Goal: Information Seeking & Learning: Learn about a topic

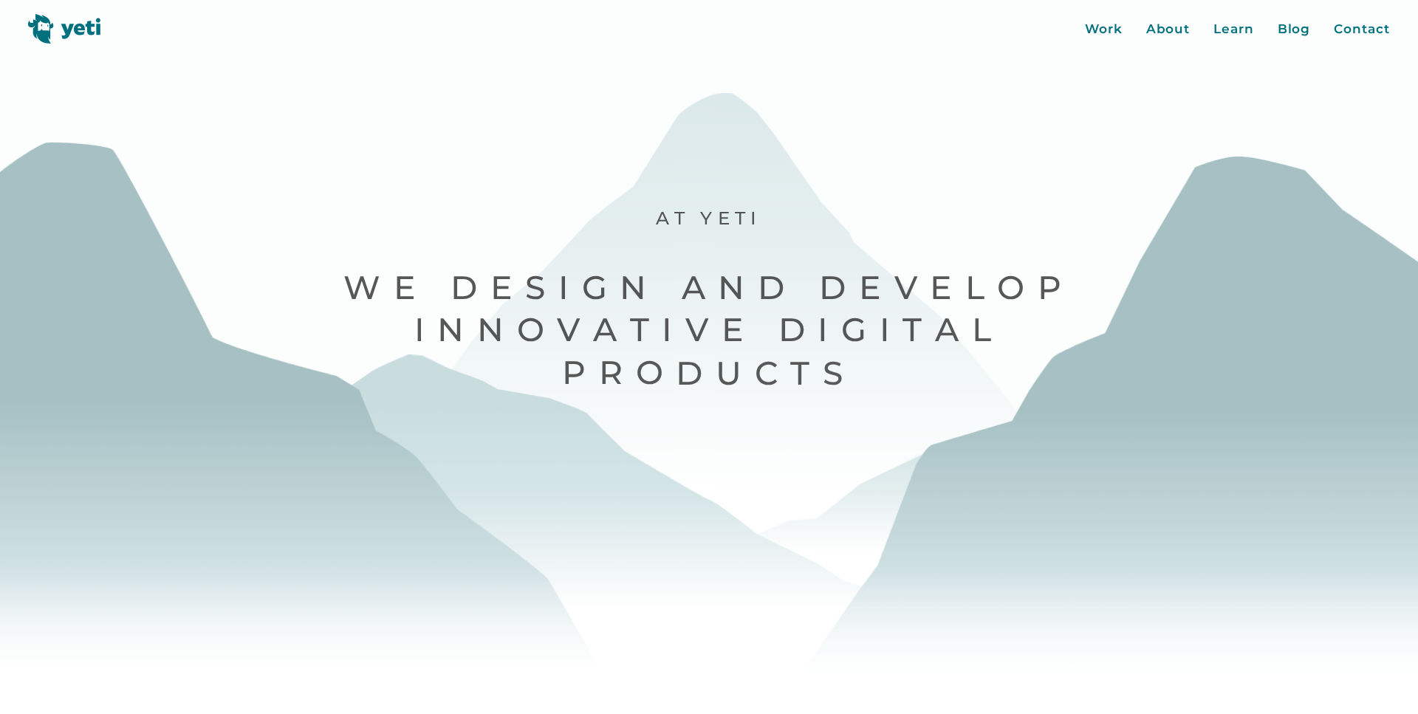
scroll to position [37, 0]
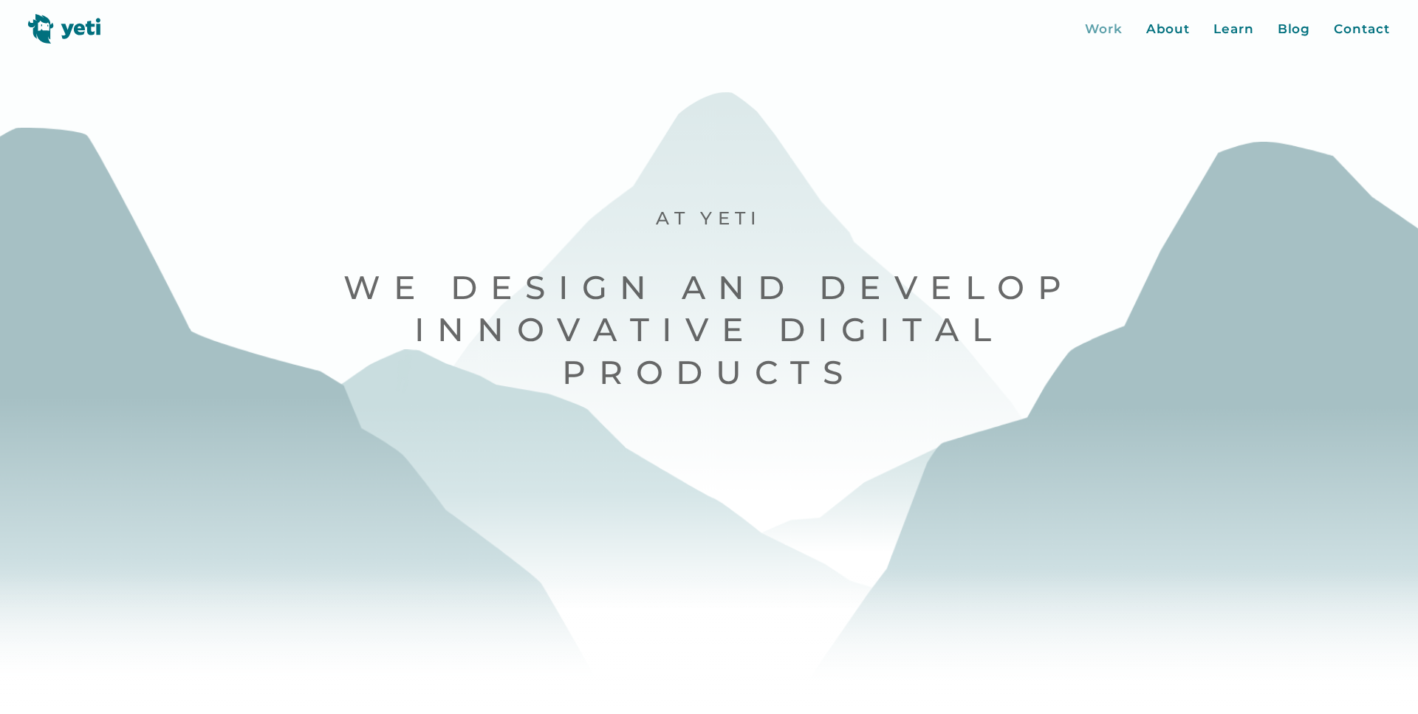
click at [1096, 20] on div "Work" at bounding box center [1104, 29] width 38 height 19
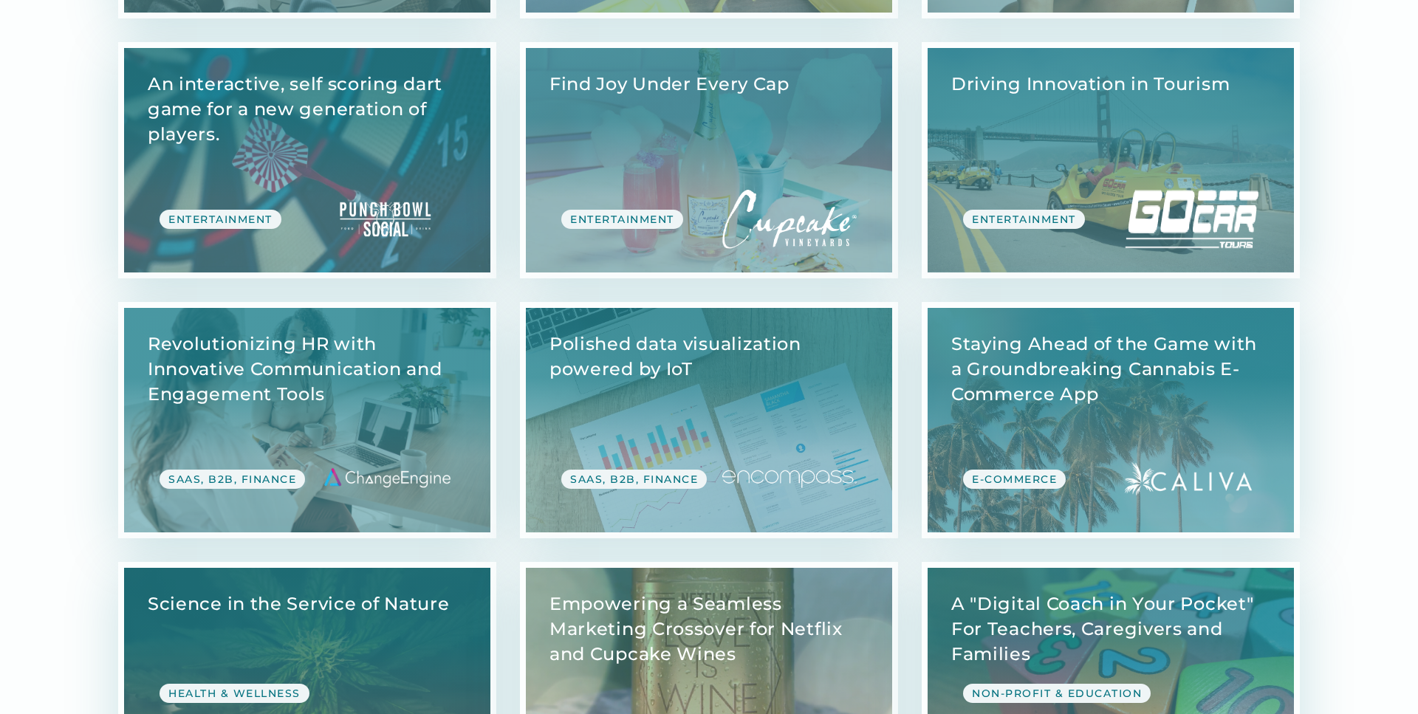
scroll to position [1146, 0]
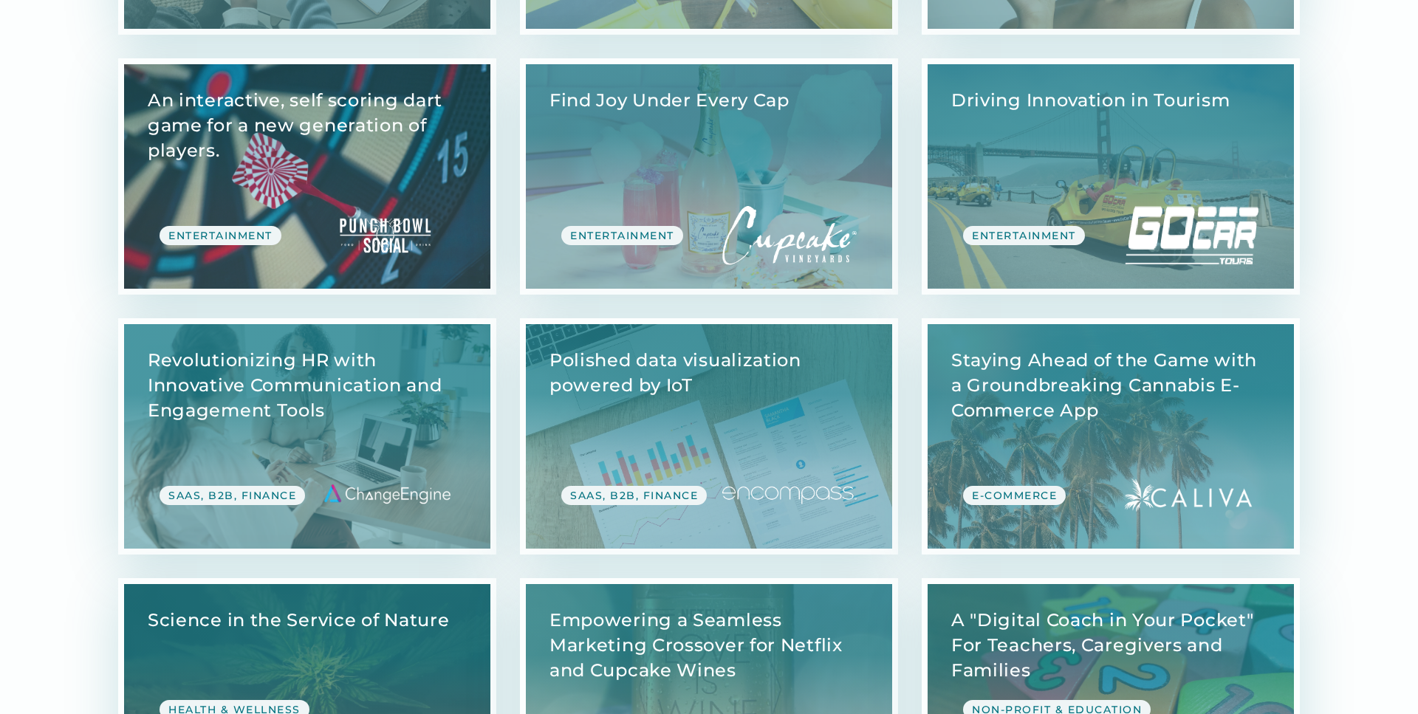
click at [225, 134] on link "View Case Study" at bounding box center [307, 176] width 366 height 225
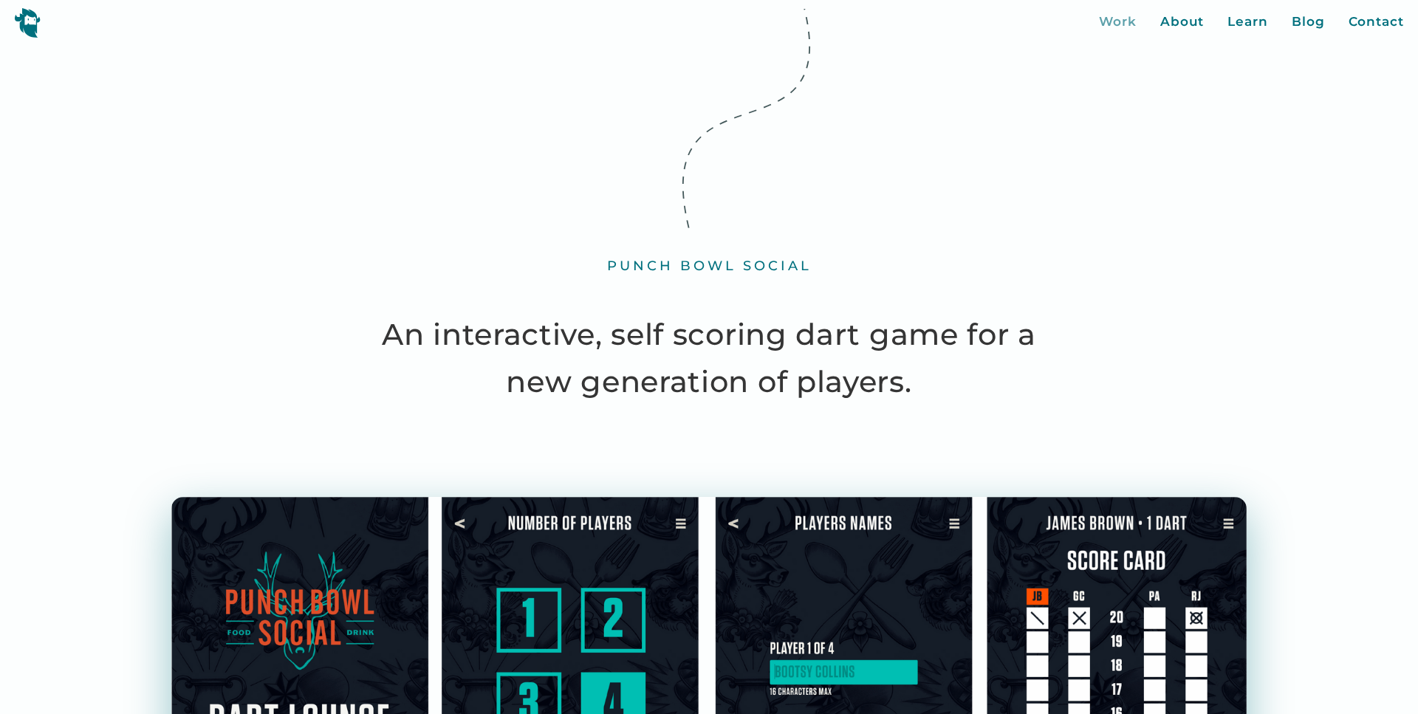
click at [1120, 21] on div "Work" at bounding box center [1118, 22] width 38 height 19
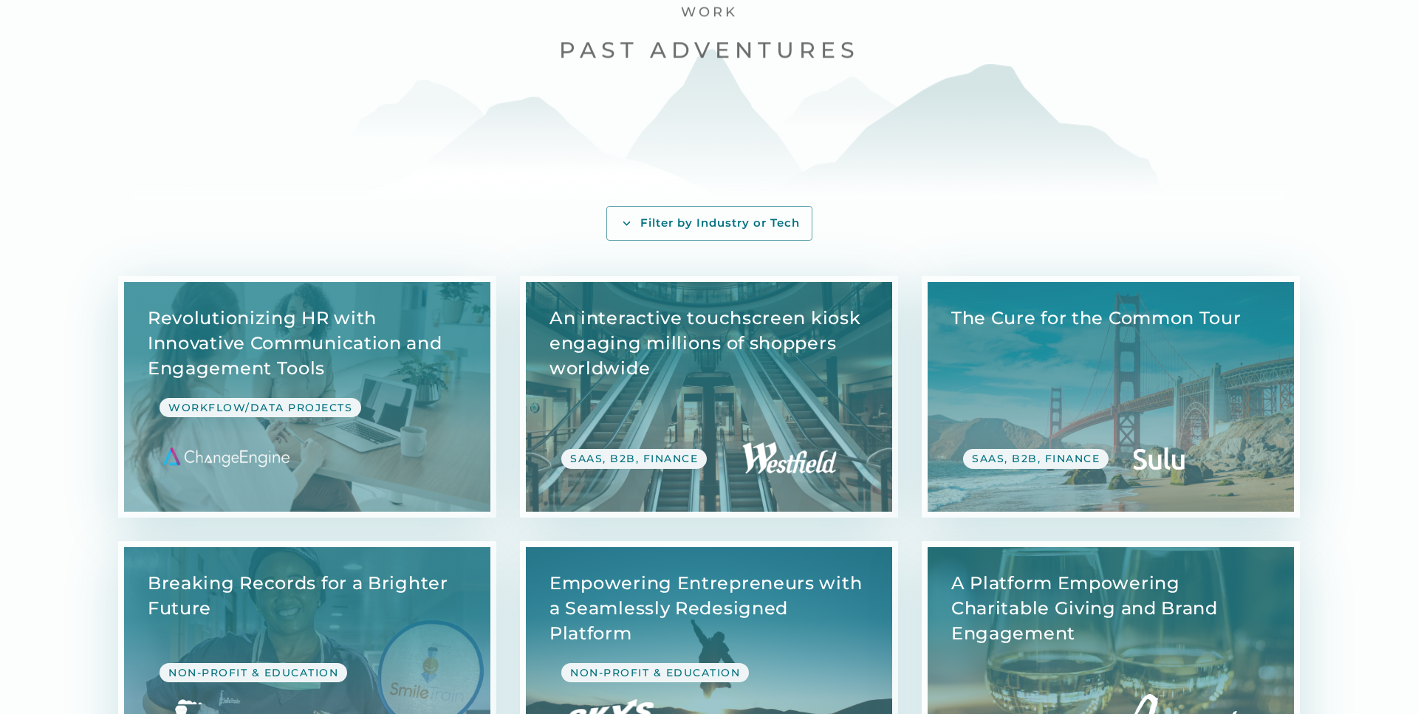
scroll to position [136, 0]
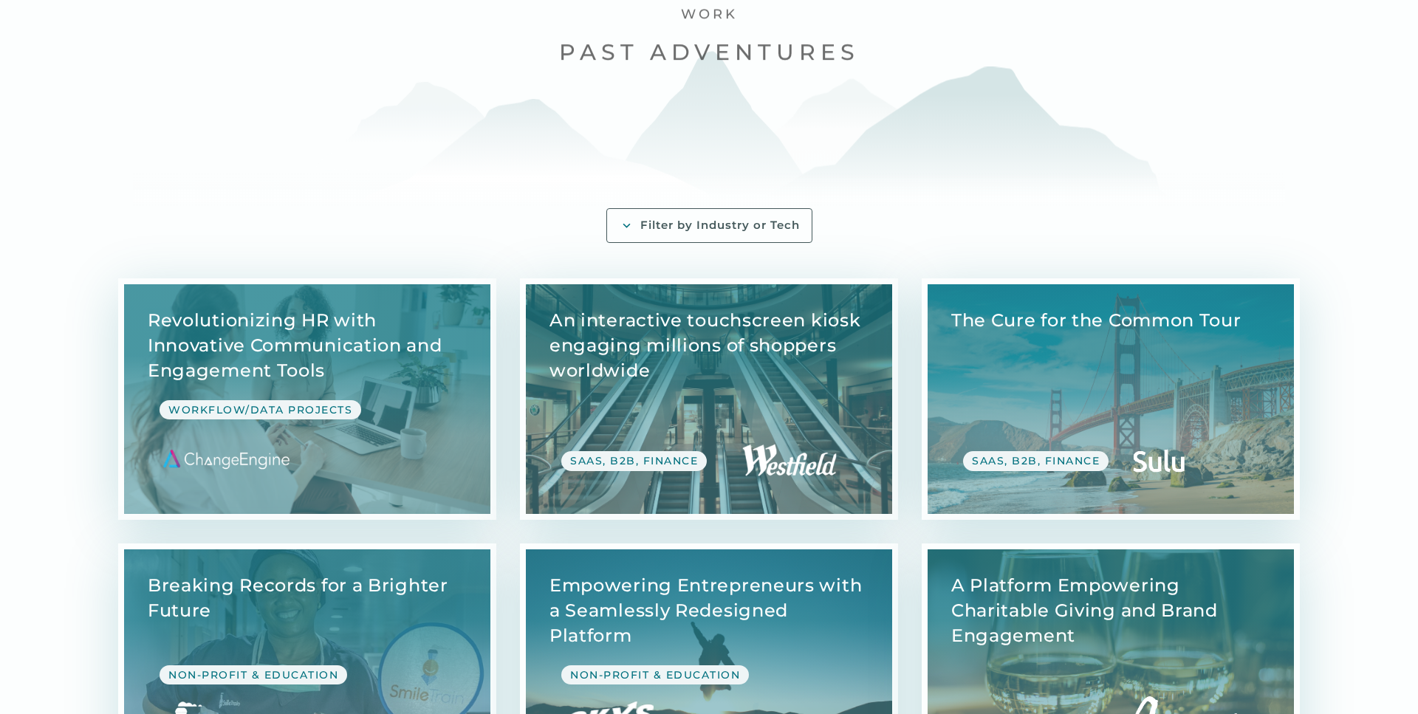
click at [663, 226] on div "Filter by Industry or Tech" at bounding box center [720, 226] width 160 height 16
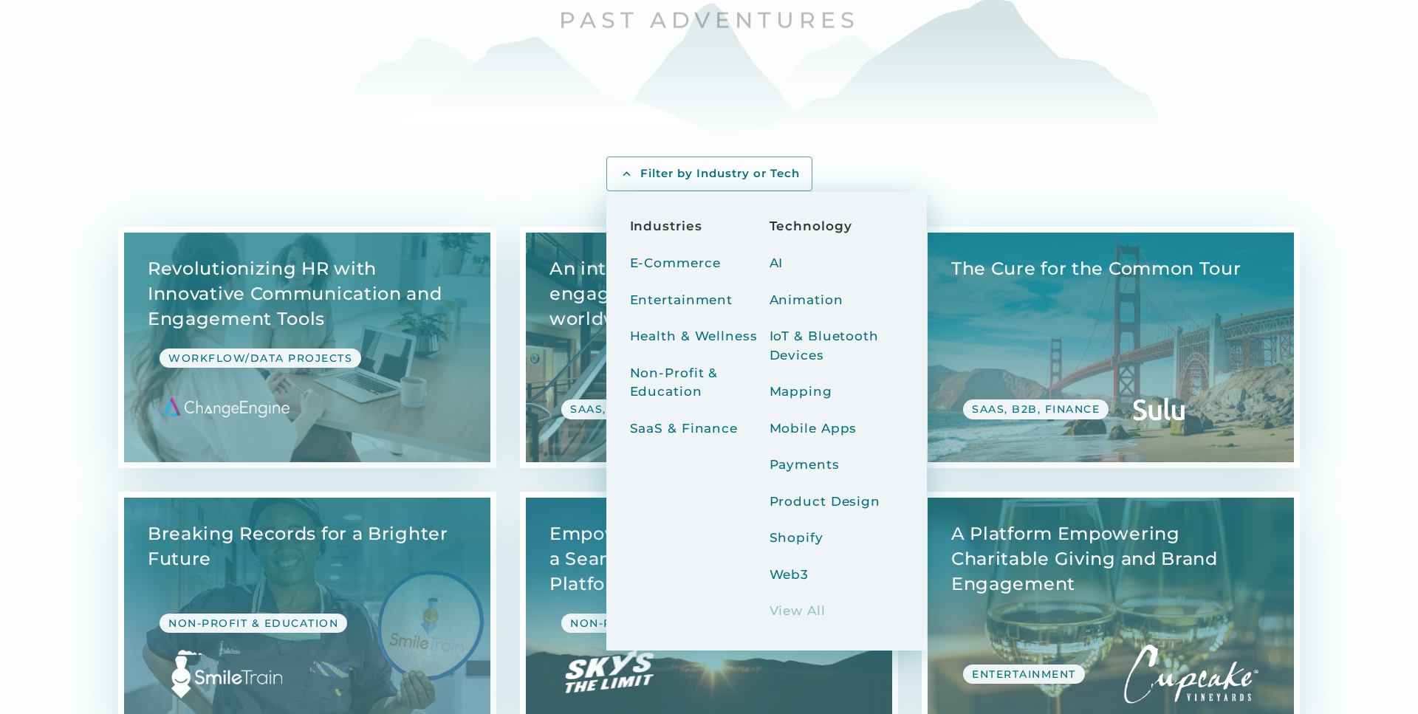
scroll to position [189, 0]
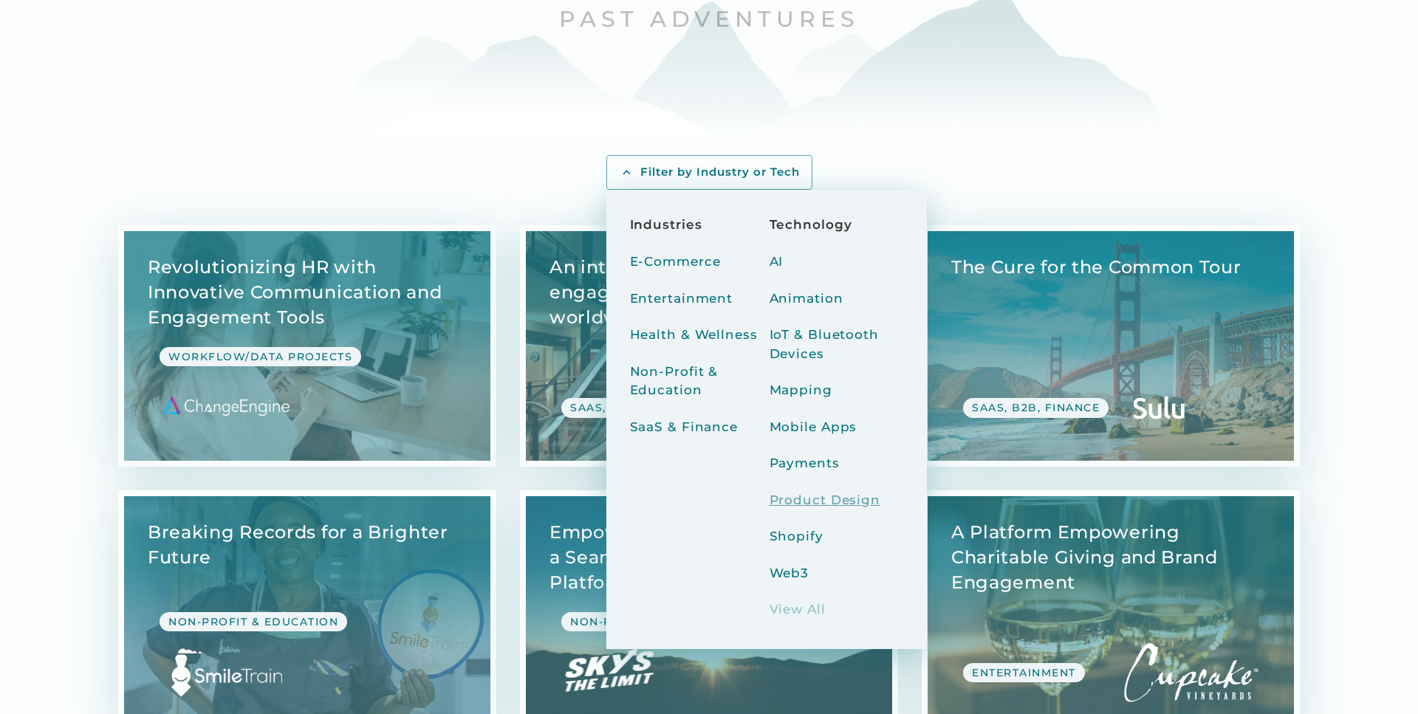
click at [823, 498] on div "Product Design" at bounding box center [826, 500] width 112 height 19
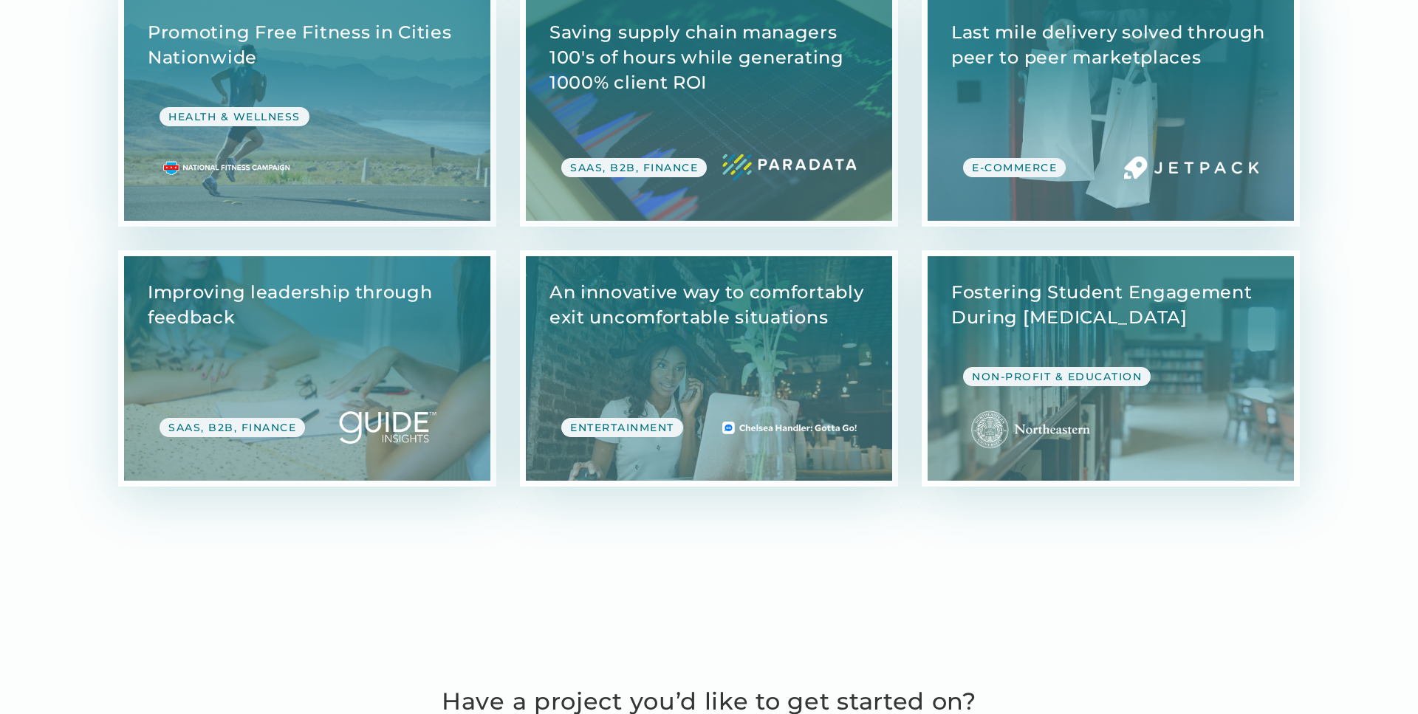
scroll to position [1994, 0]
